Goal: Task Accomplishment & Management: Manage account settings

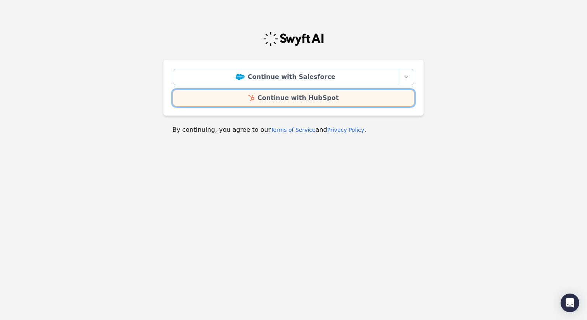
click at [268, 100] on link "Continue with HubSpot" at bounding box center [293, 98] width 241 height 16
